Goal: Information Seeking & Learning: Learn about a topic

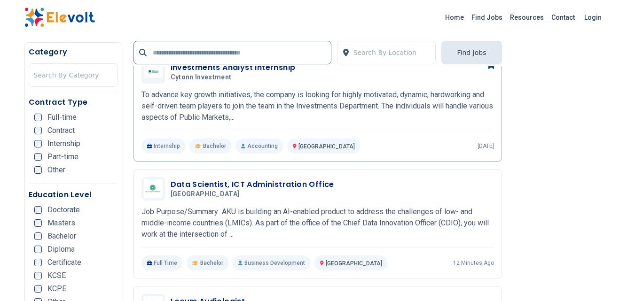
scroll to position [1315, 0]
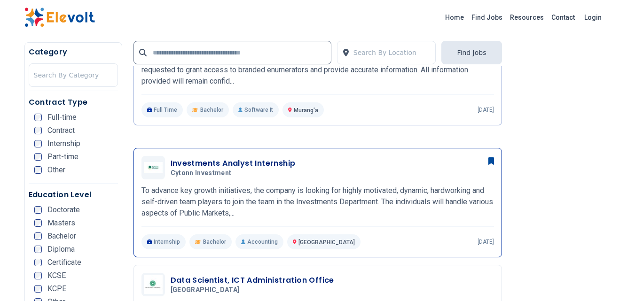
click at [229, 160] on h3 "Investments Analyst Internship" at bounding box center [233, 163] width 125 height 11
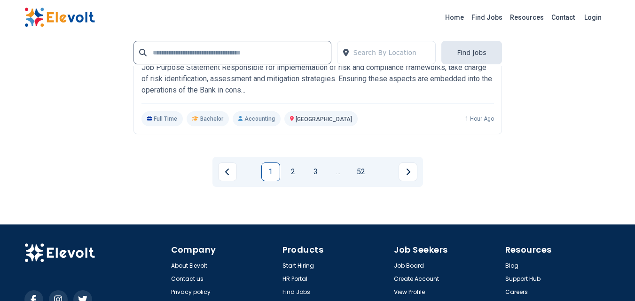
scroll to position [1961, 0]
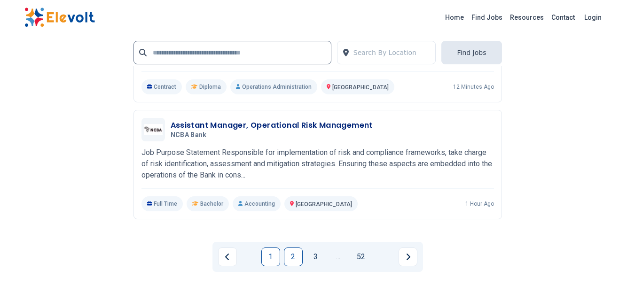
click at [287, 254] on link "2" at bounding box center [293, 257] width 19 height 19
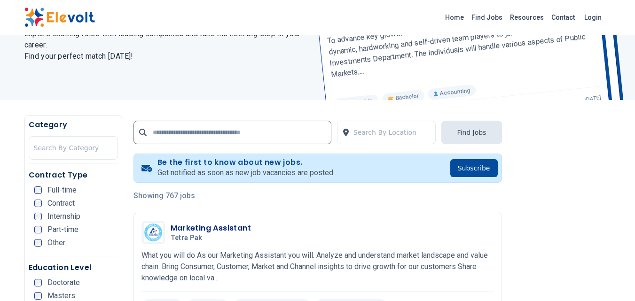
scroll to position [282, 0]
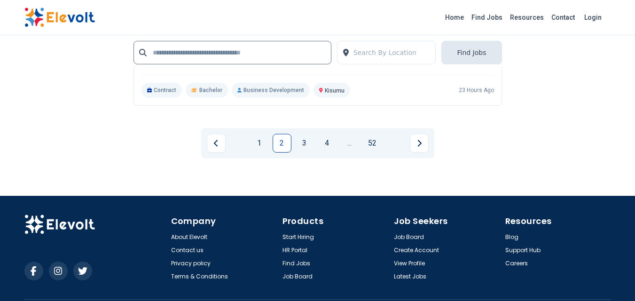
scroll to position [1973, 0]
